Goal: Use online tool/utility

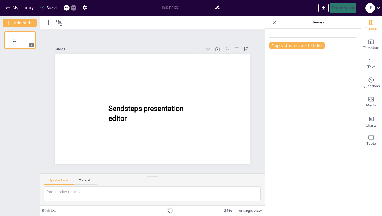
type input "Síndrome Climatérico"
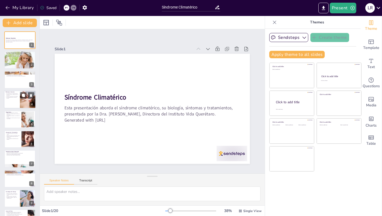
click at [22, 100] on div at bounding box center [28, 99] width 29 height 18
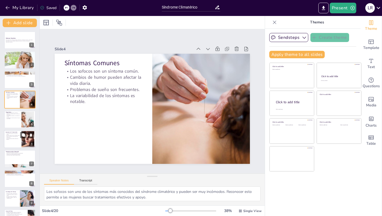
click at [18, 140] on div at bounding box center [20, 139] width 32 height 18
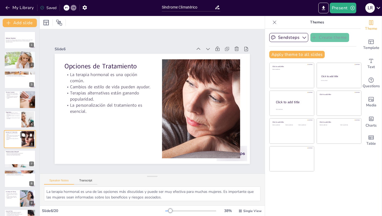
scroll to position [18, 0]
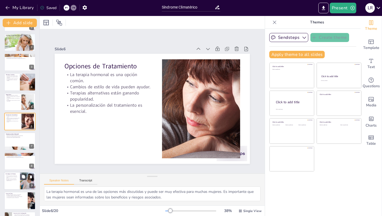
click at [19, 180] on div at bounding box center [20, 181] width 32 height 18
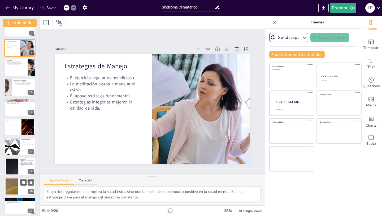
scroll to position [165, 0]
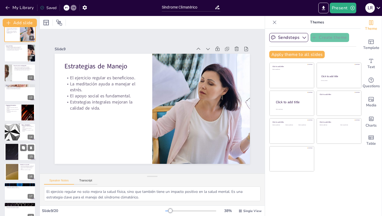
click at [16, 152] on div at bounding box center [12, 152] width 29 height 16
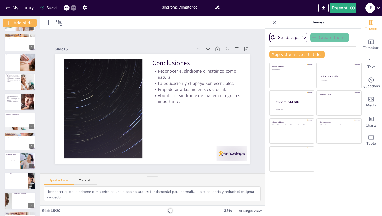
scroll to position [0, 0]
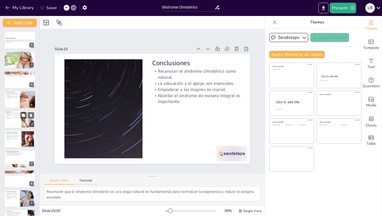
click at [18, 117] on p "Un diagnóstico correcto permite un mejor tratamiento." at bounding box center [13, 118] width 14 height 2
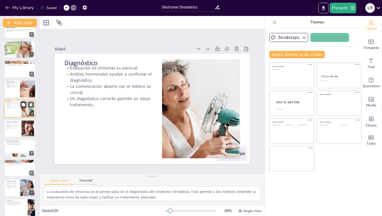
scroll to position [21, 0]
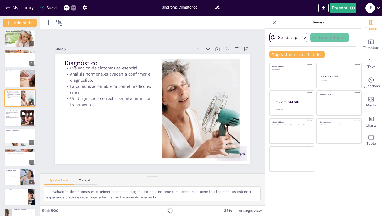
click at [16, 116] on p "Terapias alternativas están ganando popularidad." at bounding box center [13, 115] width 14 height 2
type textarea "La terapia hormonal es una de las opciones más discutidas y puede ser muy efect…"
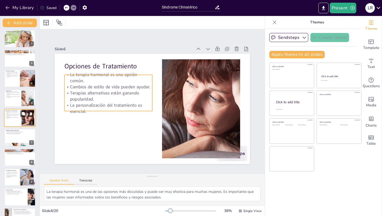
scroll to position [18, 0]
